Goal: Obtain resource: Download file/media

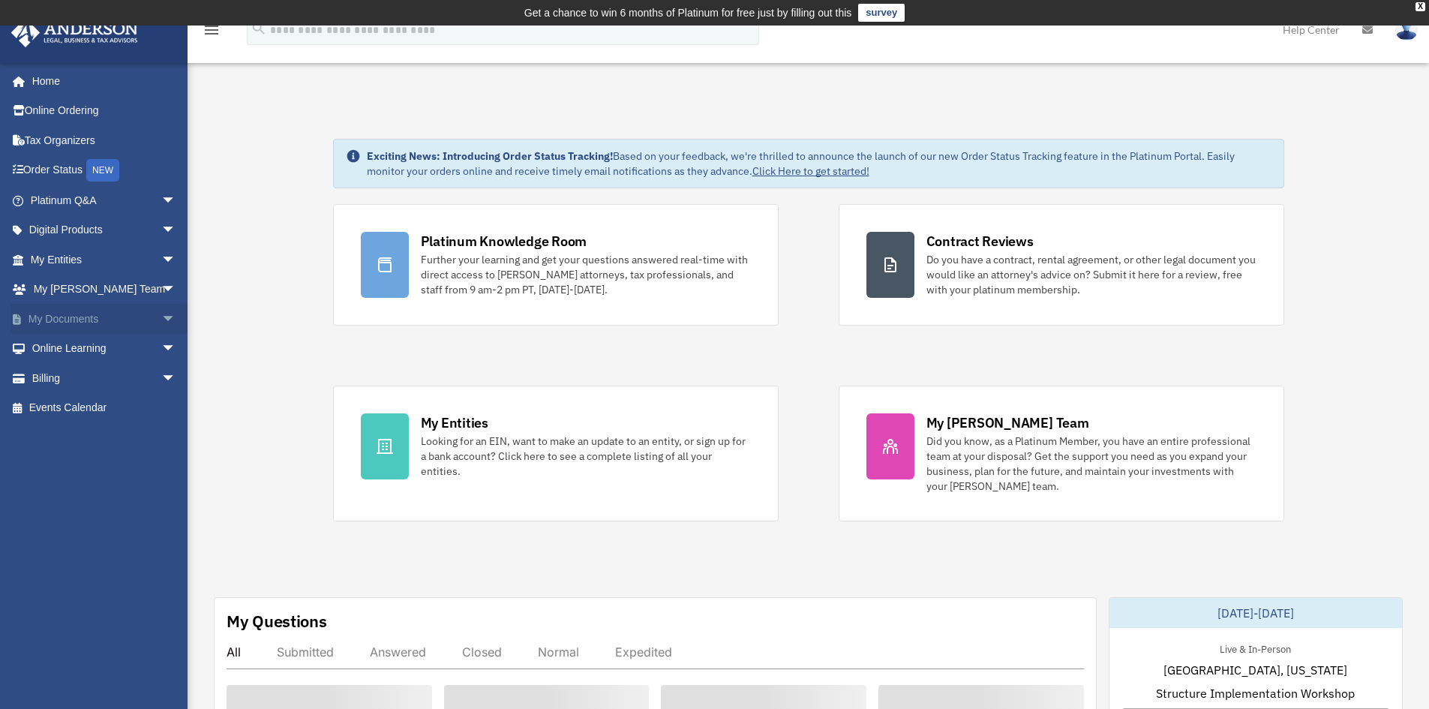
click at [94, 319] on link "My Documents arrow_drop_down" at bounding box center [105, 319] width 188 height 30
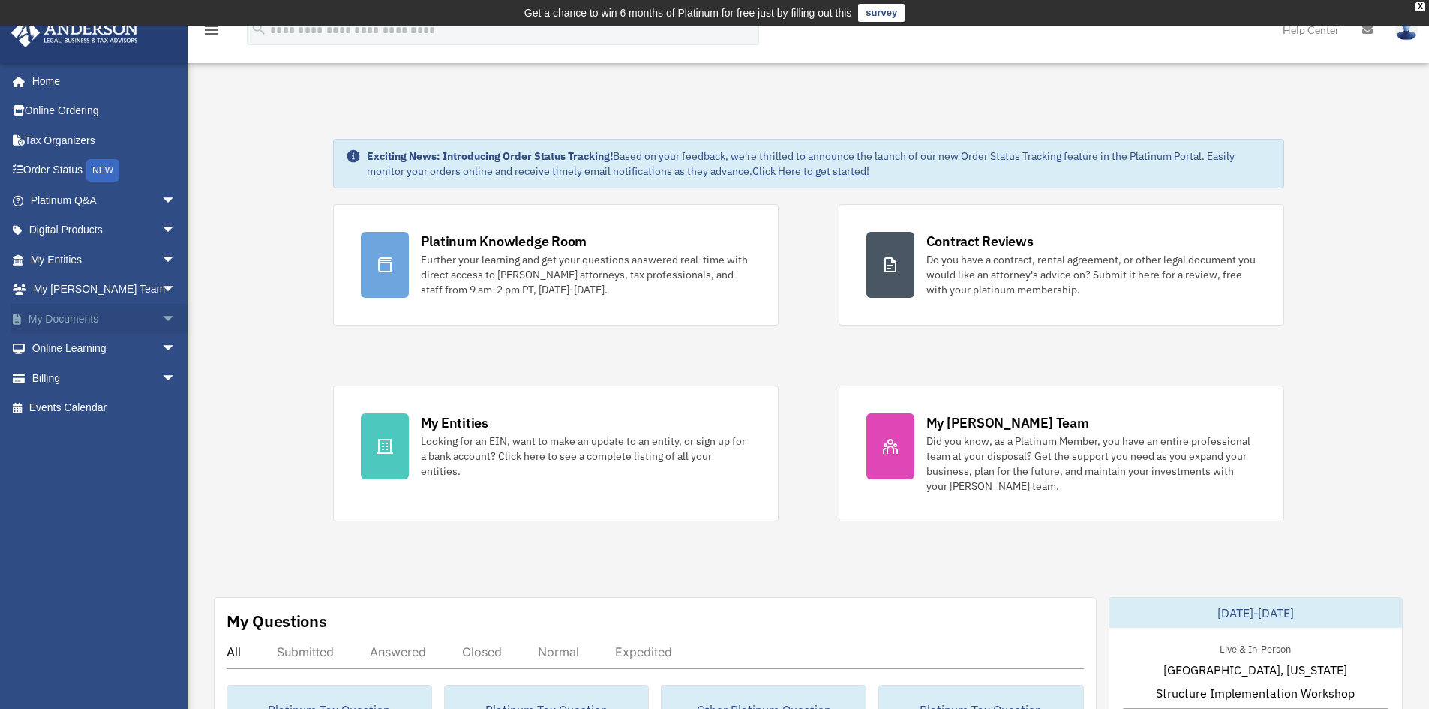
click at [161, 313] on span "arrow_drop_down" at bounding box center [176, 319] width 30 height 31
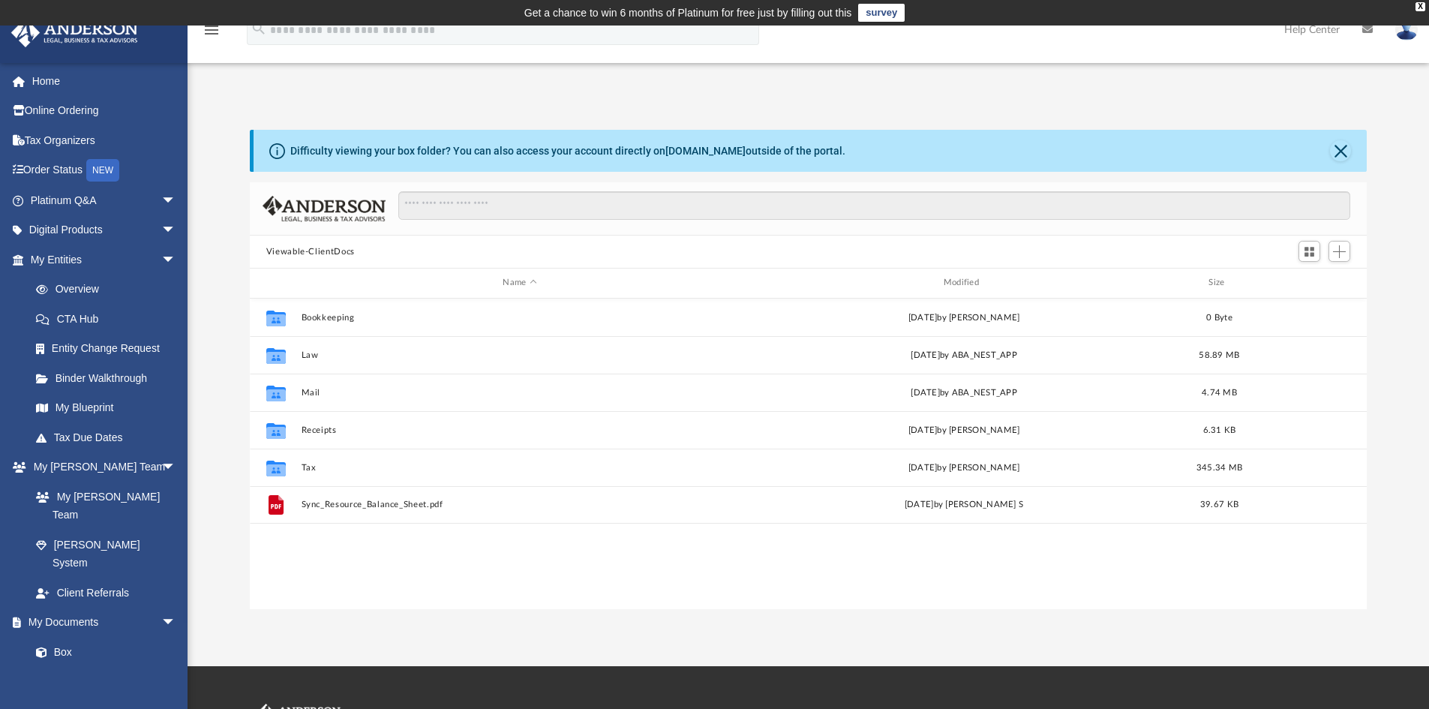
scroll to position [330, 1106]
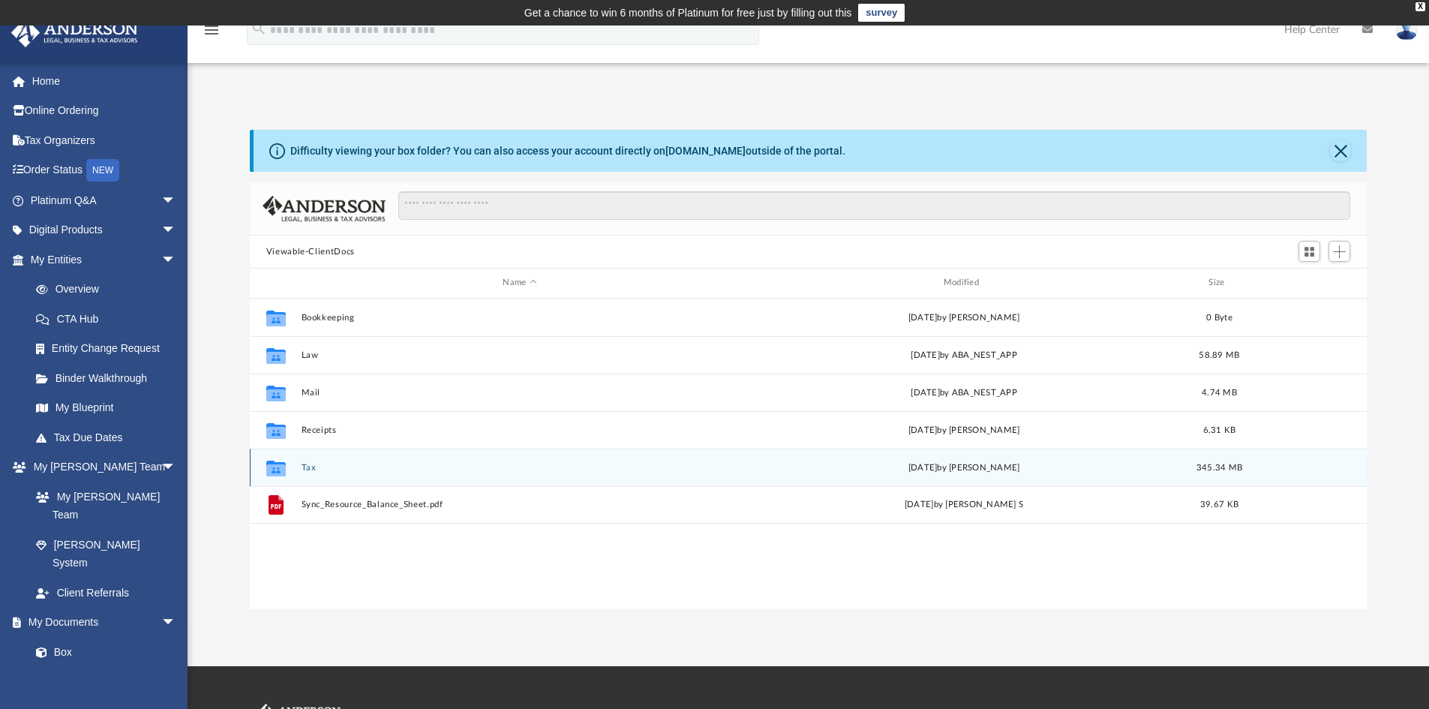
click at [308, 468] on button "Tax" at bounding box center [519, 468] width 437 height 10
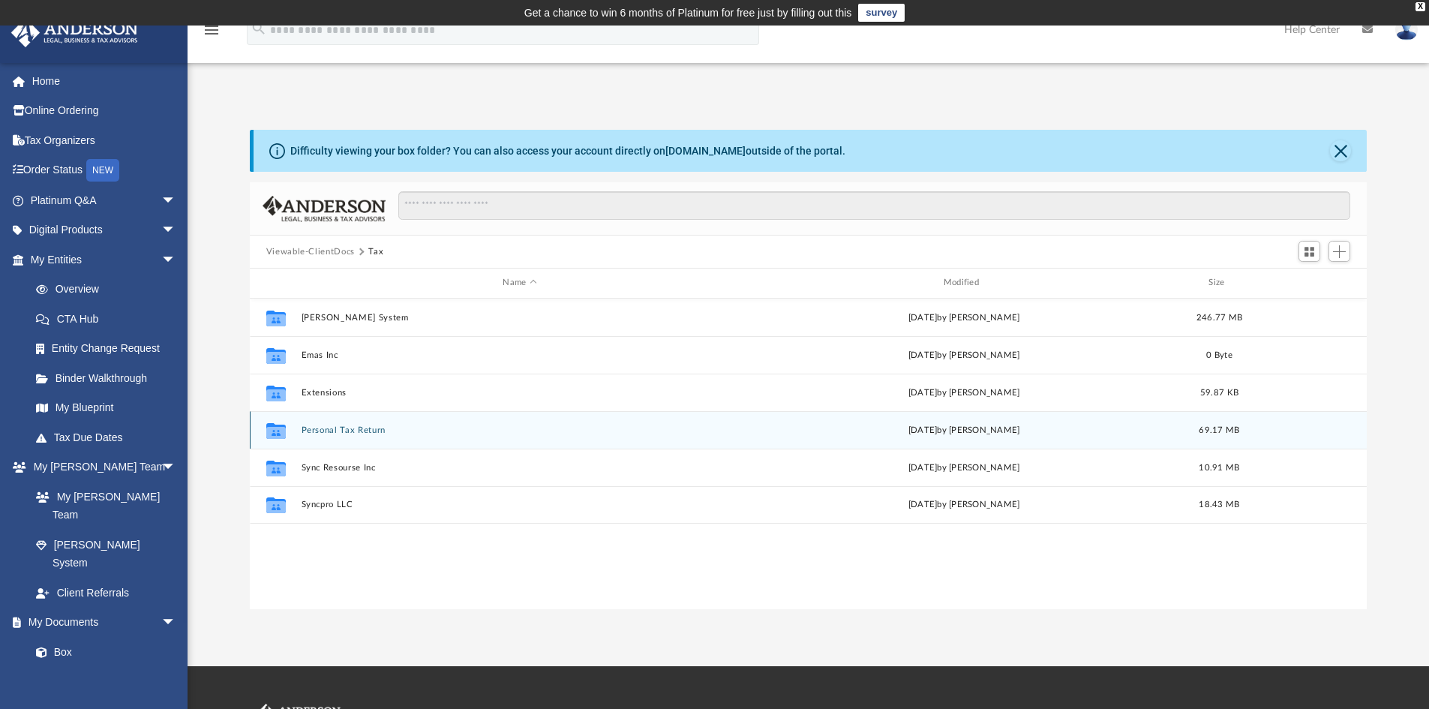
click at [365, 431] on button "Personal Tax Return" at bounding box center [519, 430] width 437 height 10
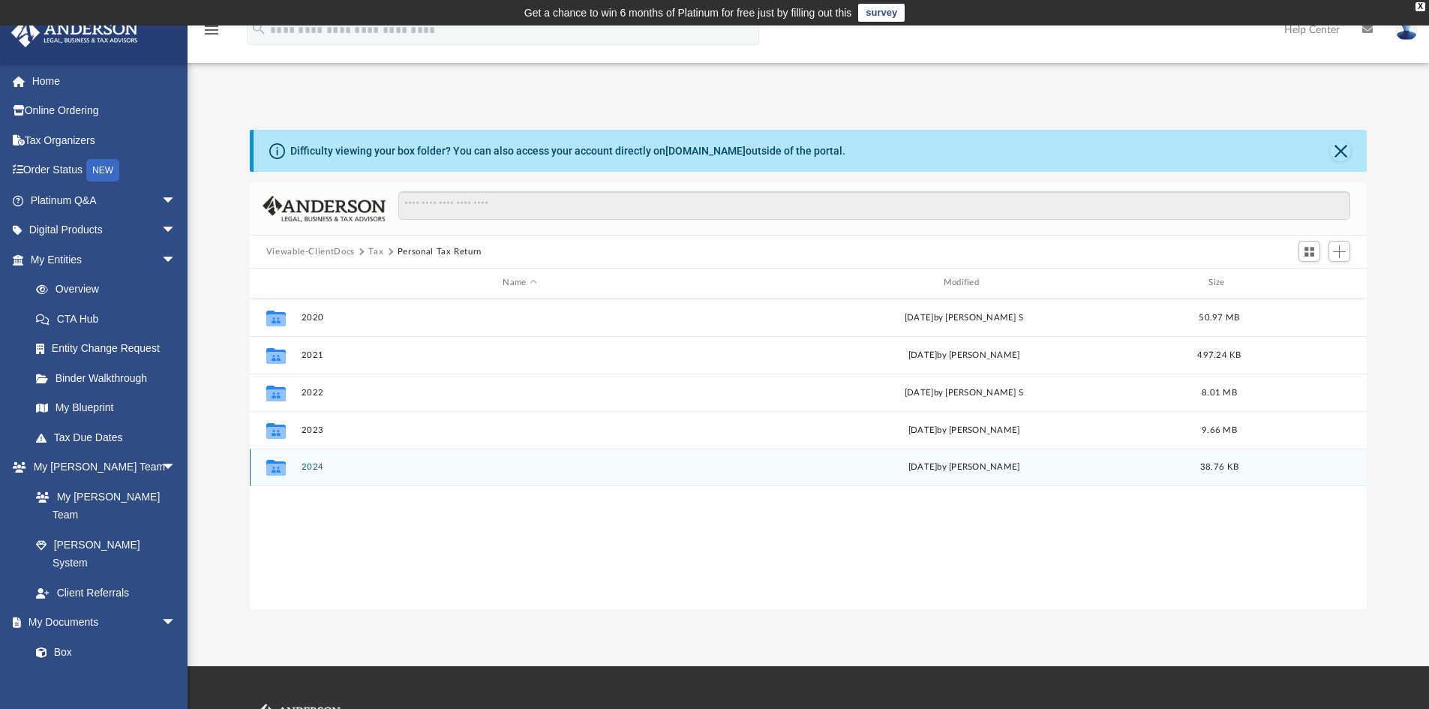
click at [314, 464] on button "2024" at bounding box center [519, 467] width 437 height 10
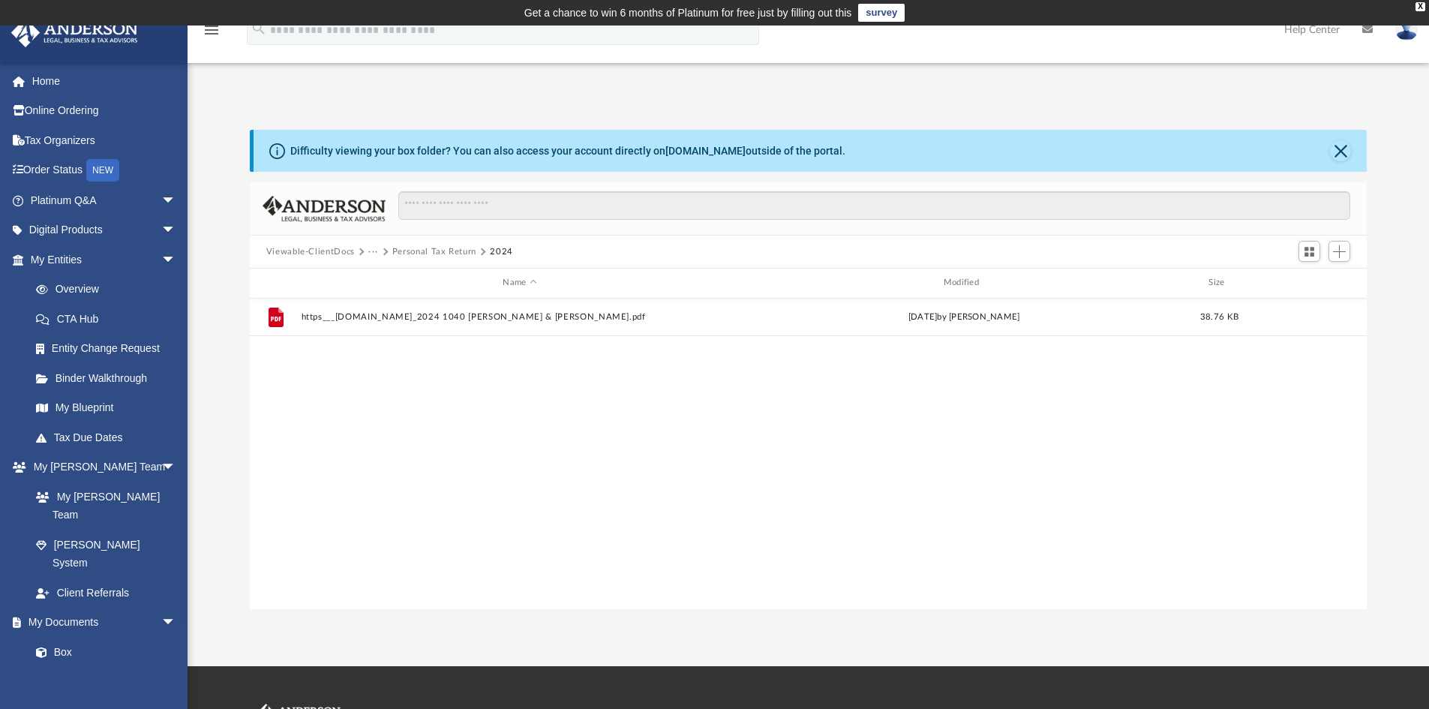
click at [401, 250] on button "Personal Tax Return" at bounding box center [434, 252] width 84 height 14
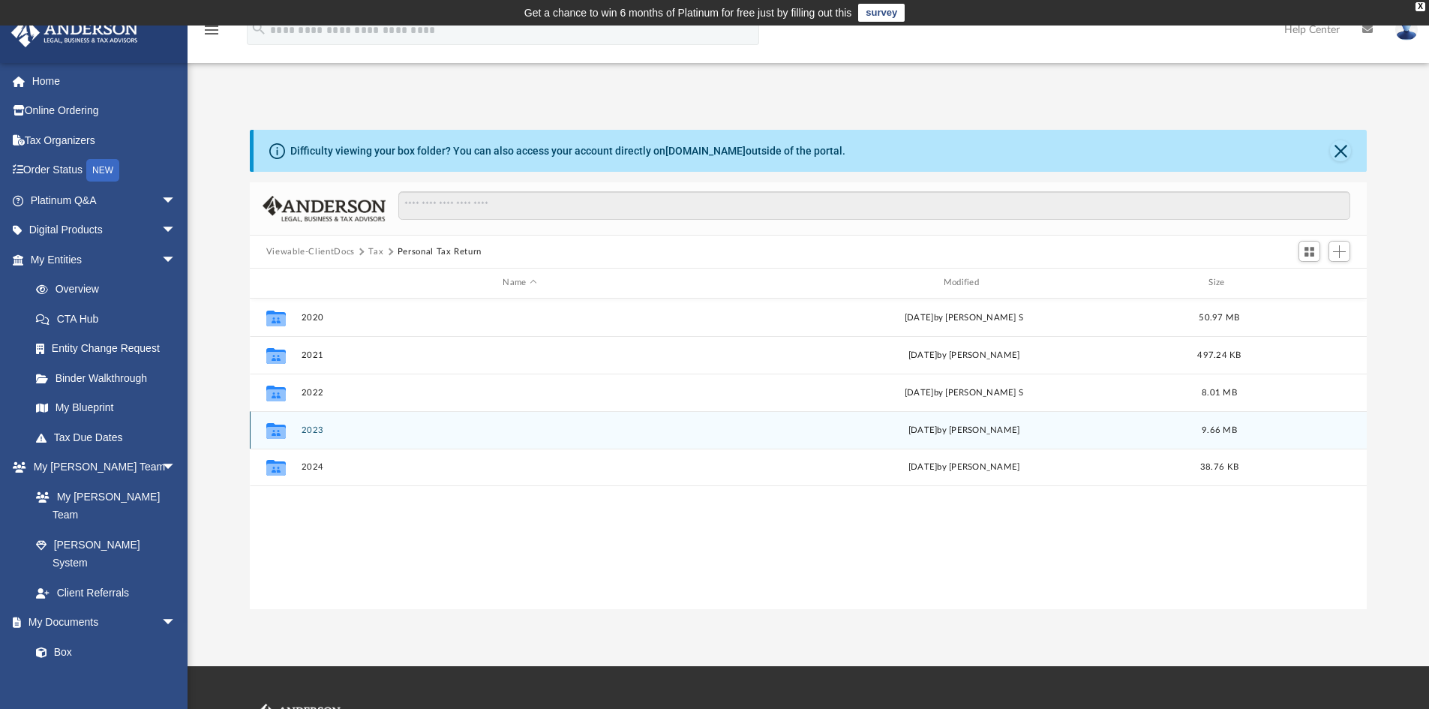
click at [314, 428] on button "2023" at bounding box center [519, 430] width 437 height 10
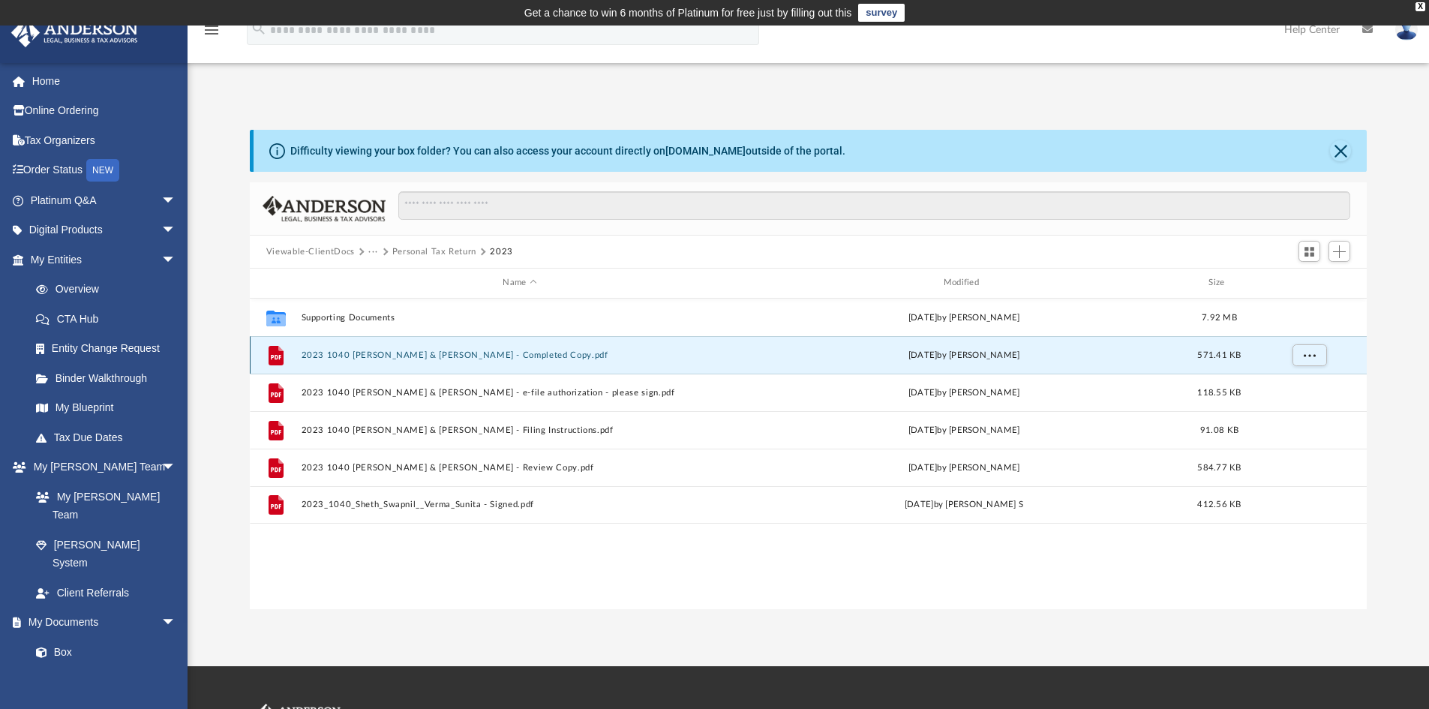
click at [425, 356] on button "2023 1040 [PERSON_NAME] & [PERSON_NAME] - Completed Copy.pdf" at bounding box center [519, 355] width 437 height 10
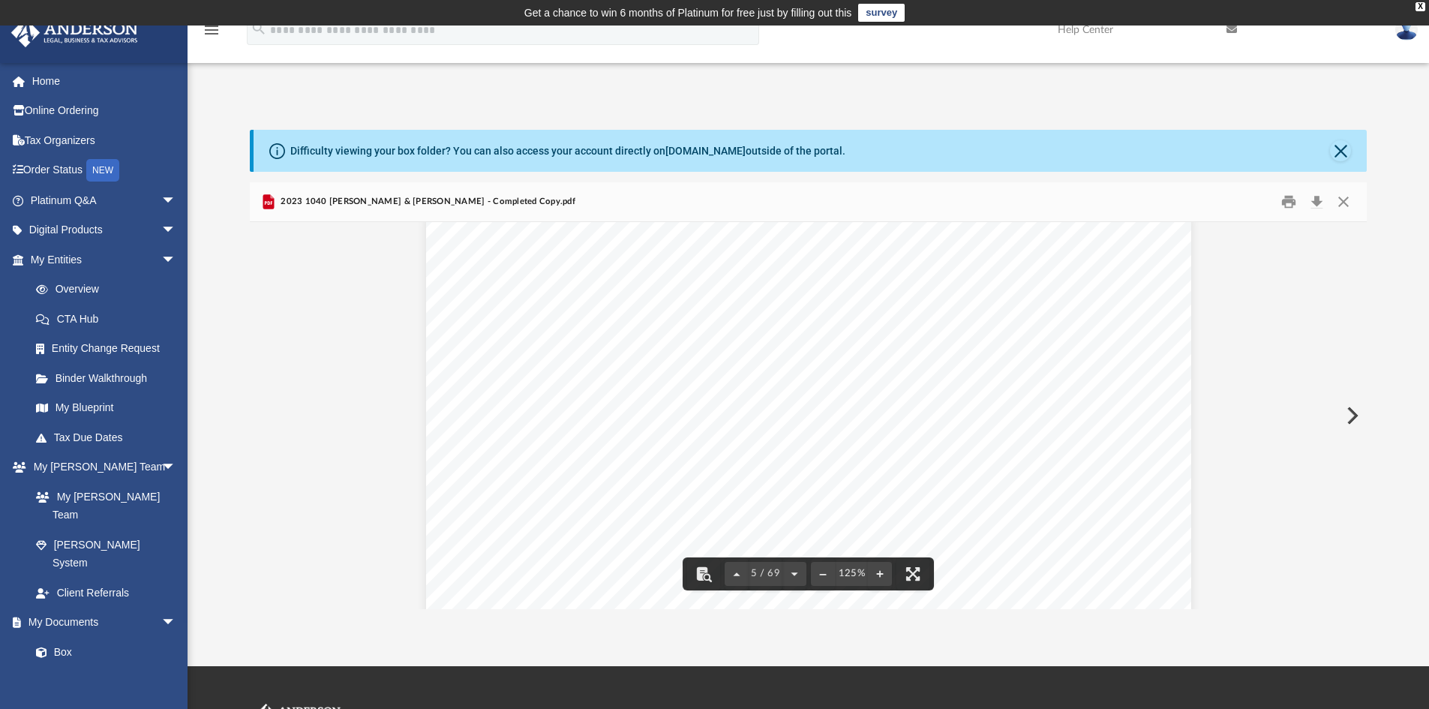
scroll to position [3976, 0]
click at [1343, 200] on button "Close" at bounding box center [1343, 202] width 27 height 23
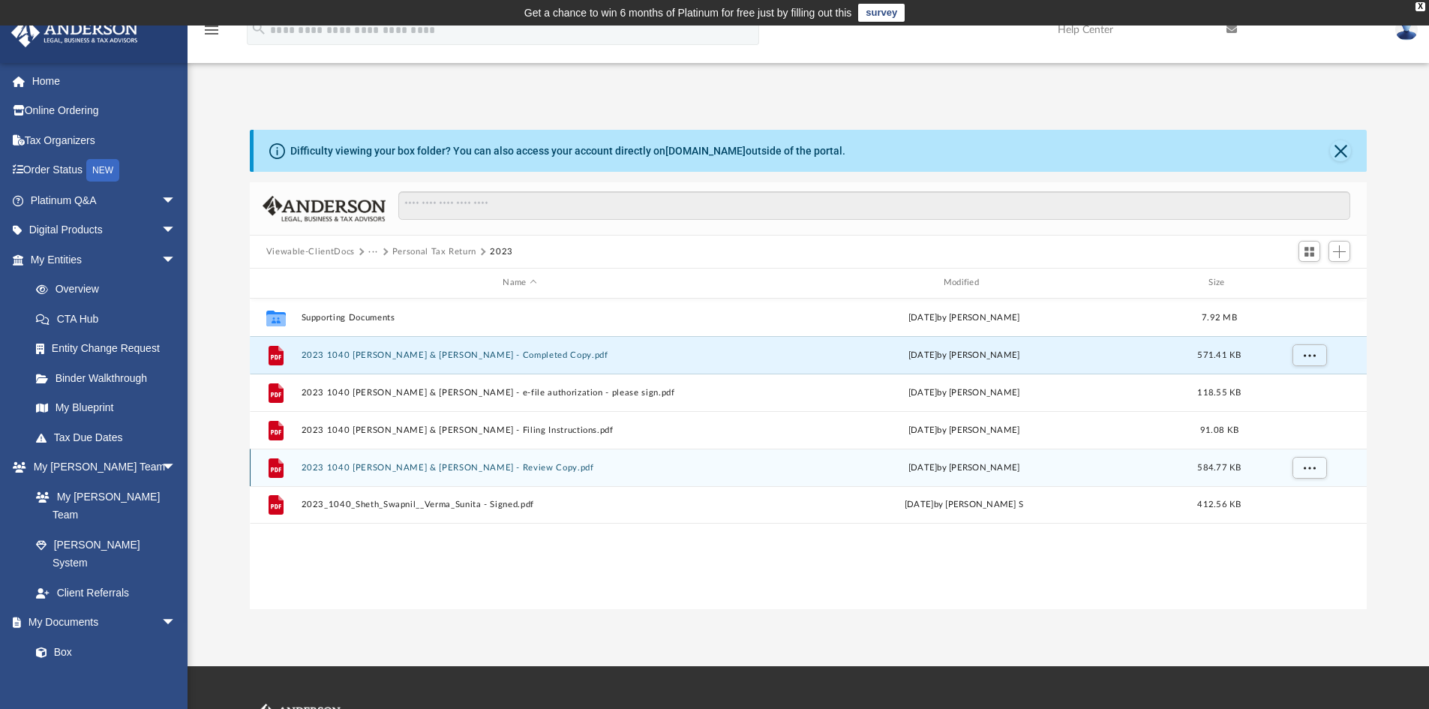
click at [518, 468] on button "2023 1040 [PERSON_NAME] & [PERSON_NAME] - Review Copy.pdf" at bounding box center [519, 468] width 437 height 10
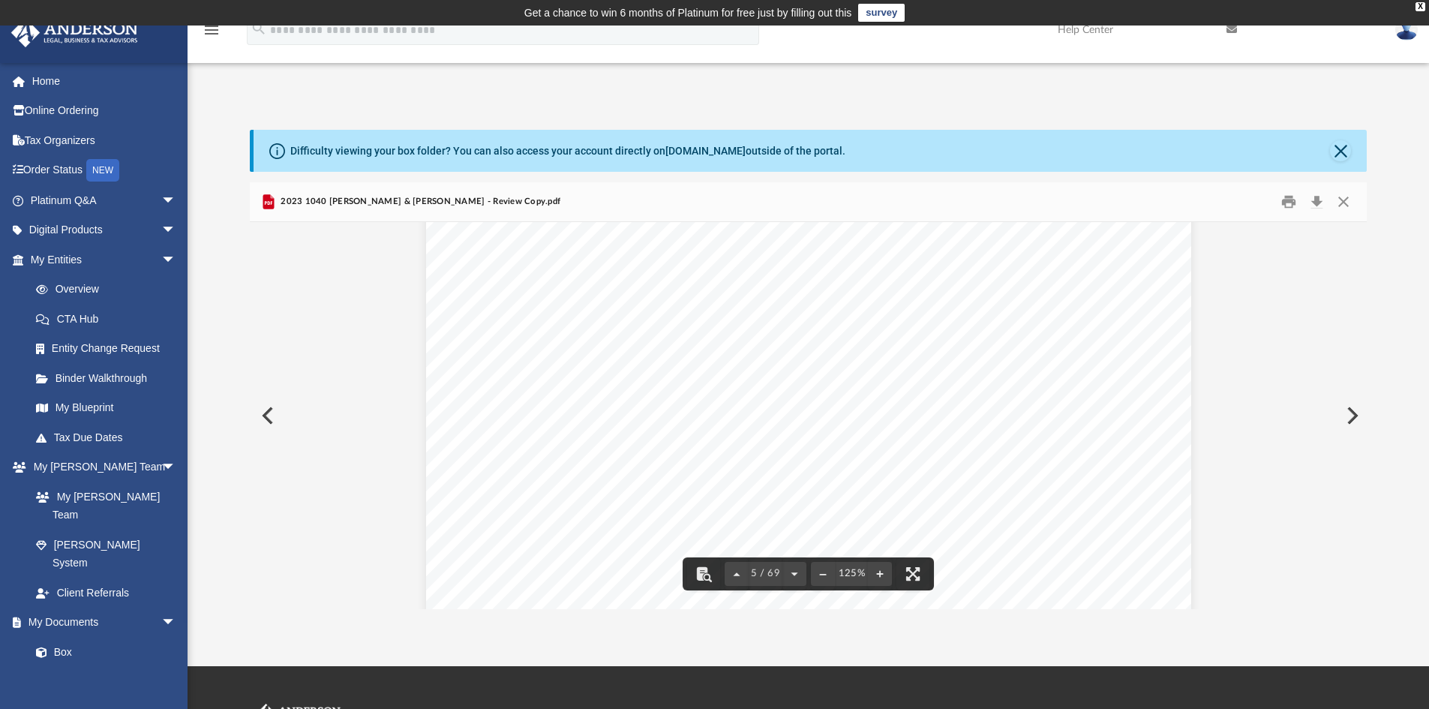
scroll to position [4576, 0]
